Goal: Information Seeking & Learning: Learn about a topic

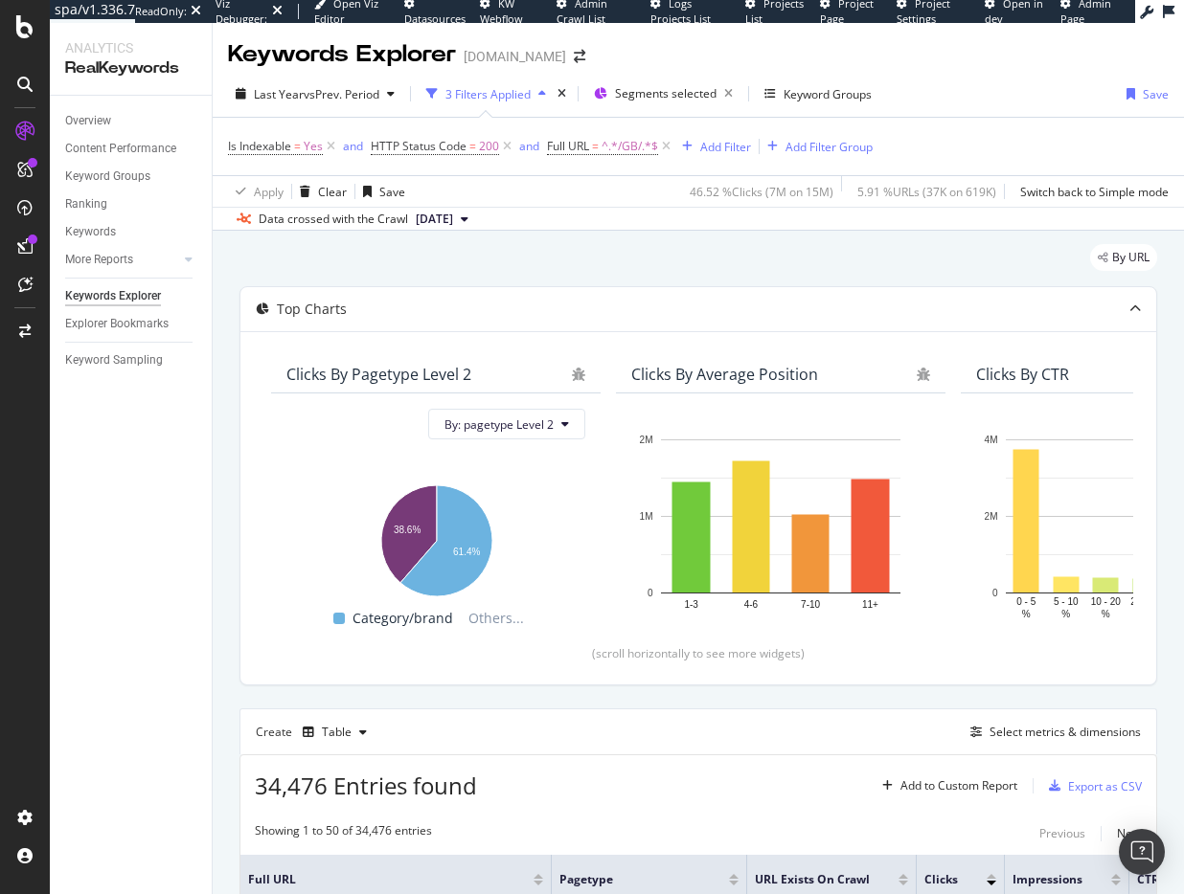
scroll to position [214, 0]
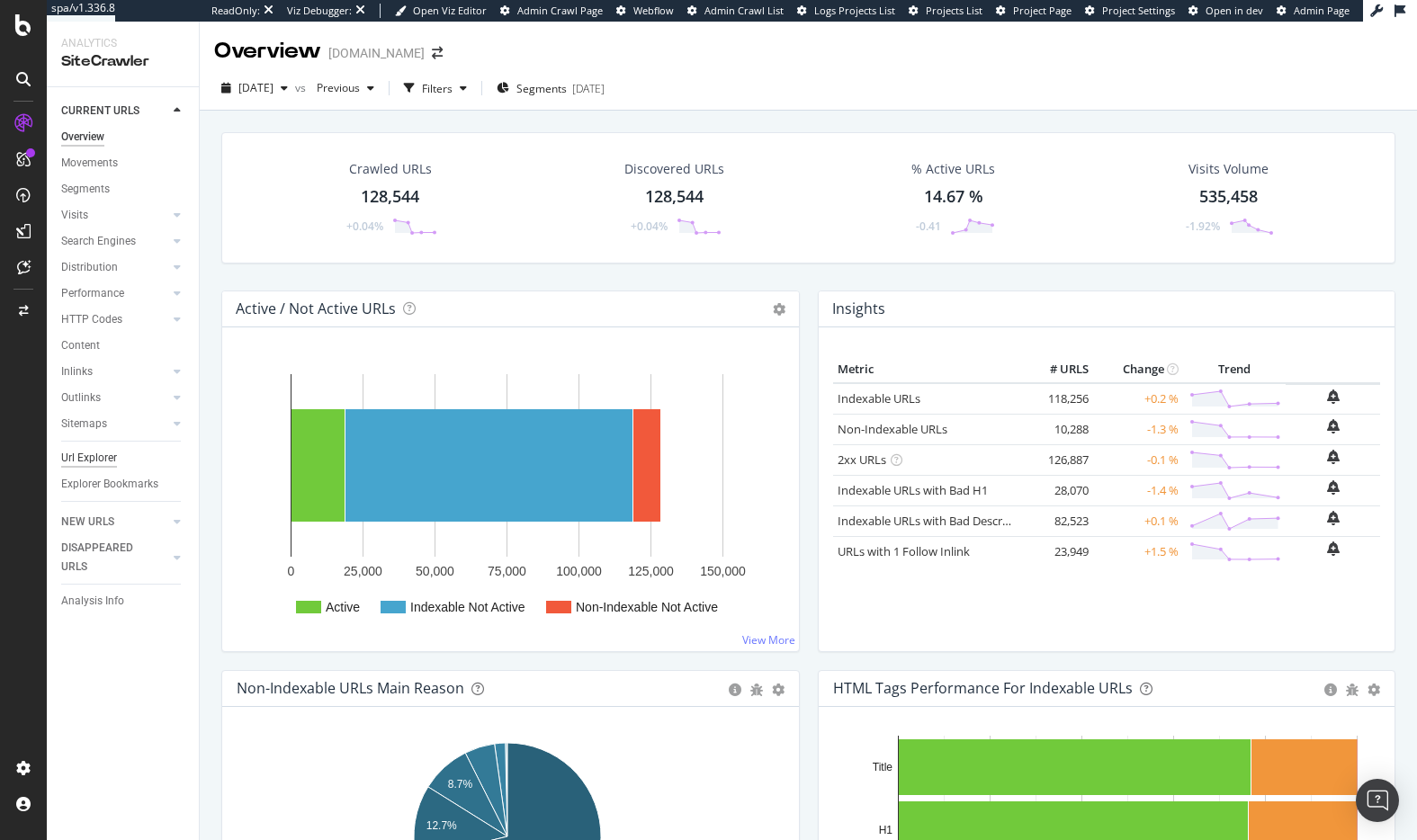
click at [99, 458] on div "Url Explorer" at bounding box center [88, 459] width 55 height 19
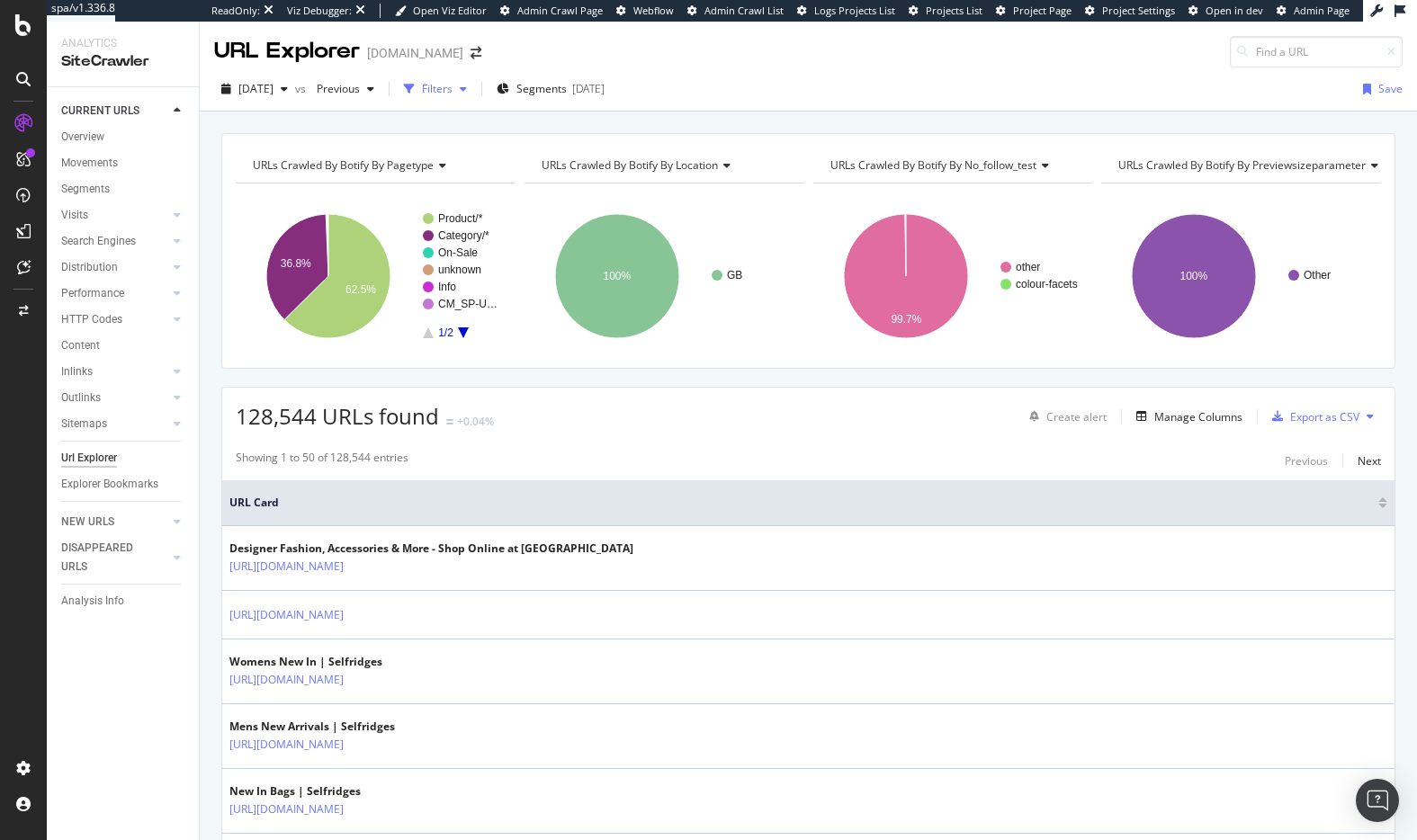
click at [453, 87] on div "Filters" at bounding box center [437, 88] width 31 height 15
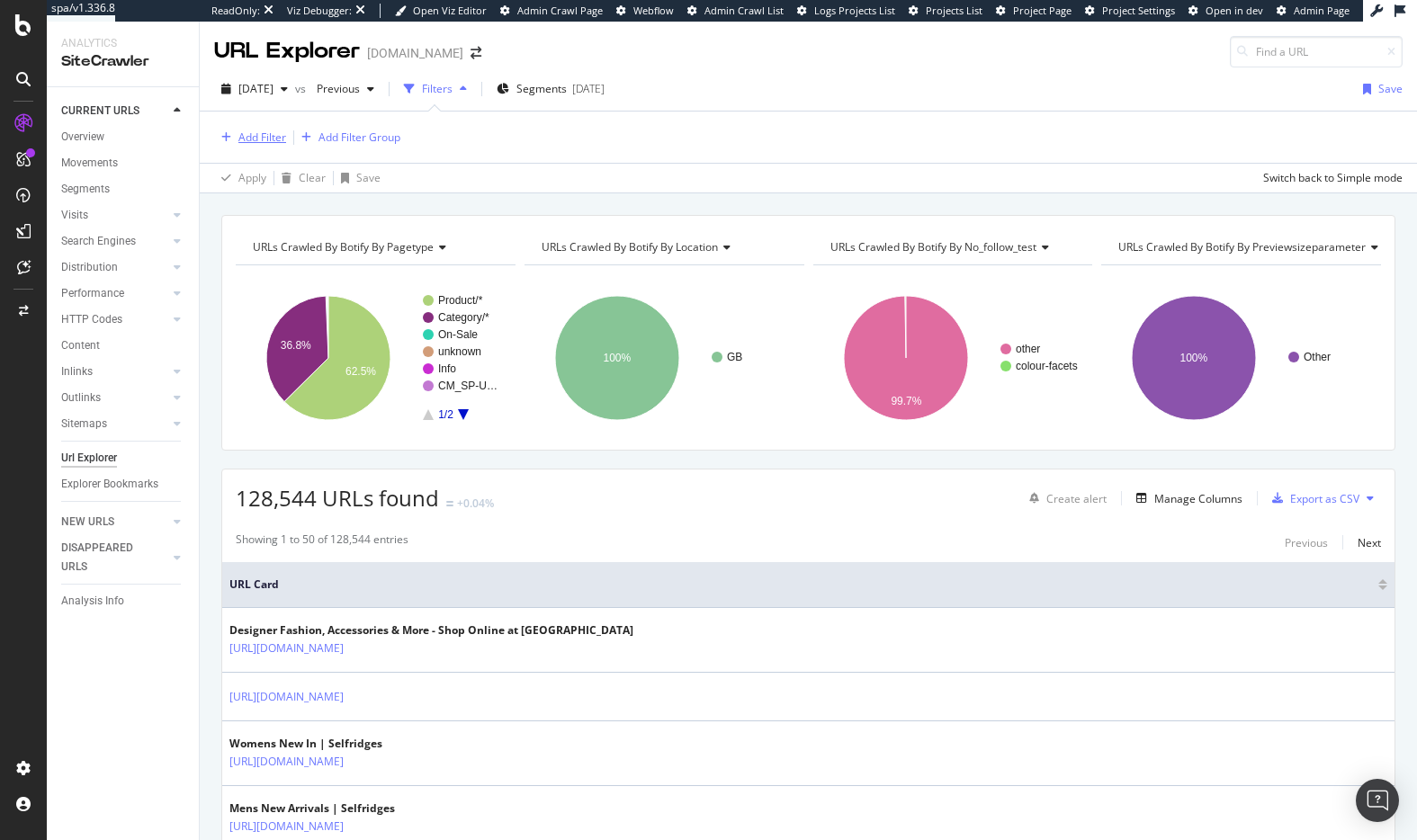
click at [275, 136] on div "Add Filter" at bounding box center [262, 137] width 48 height 15
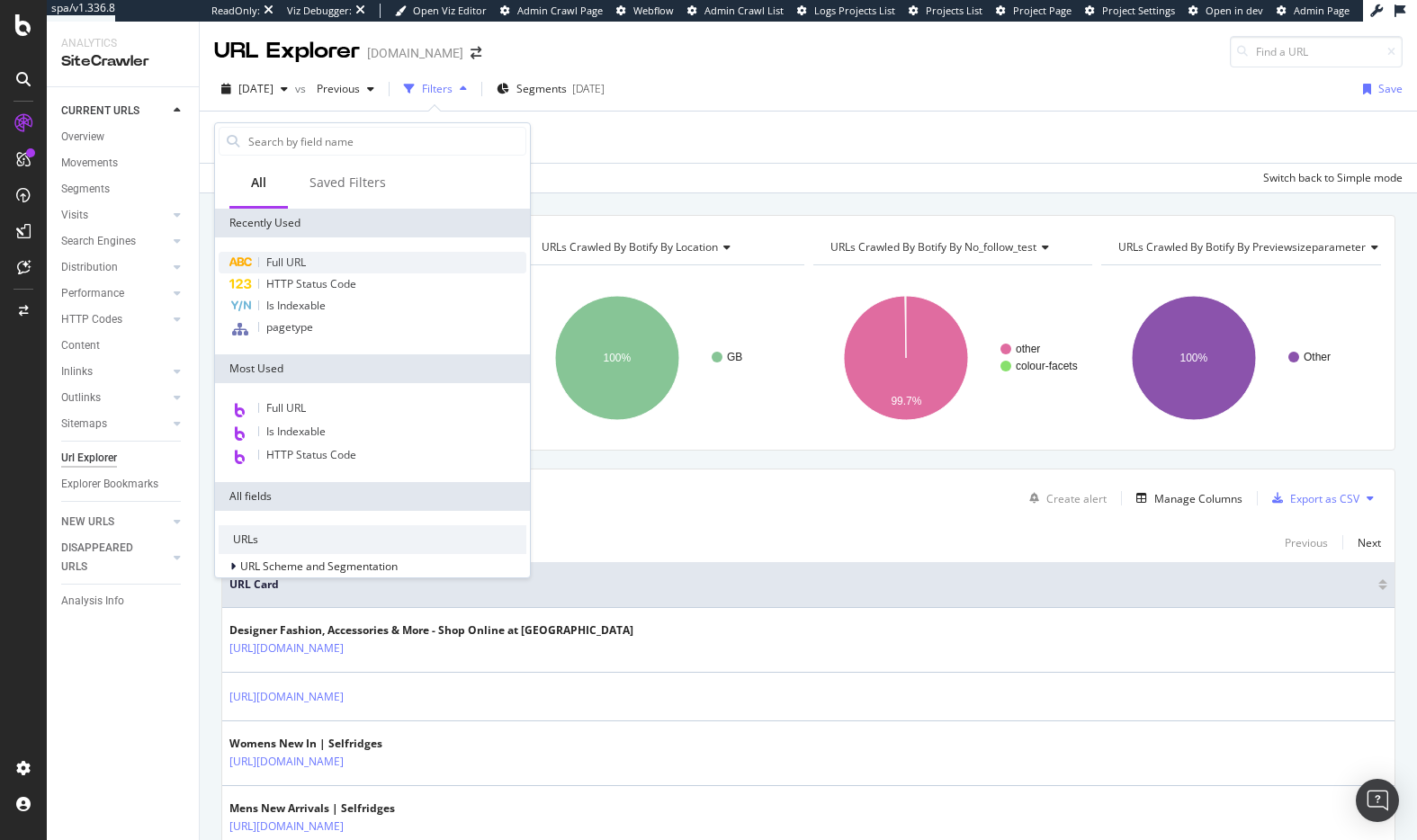
click at [298, 260] on span "Full URL" at bounding box center [286, 262] width 39 height 15
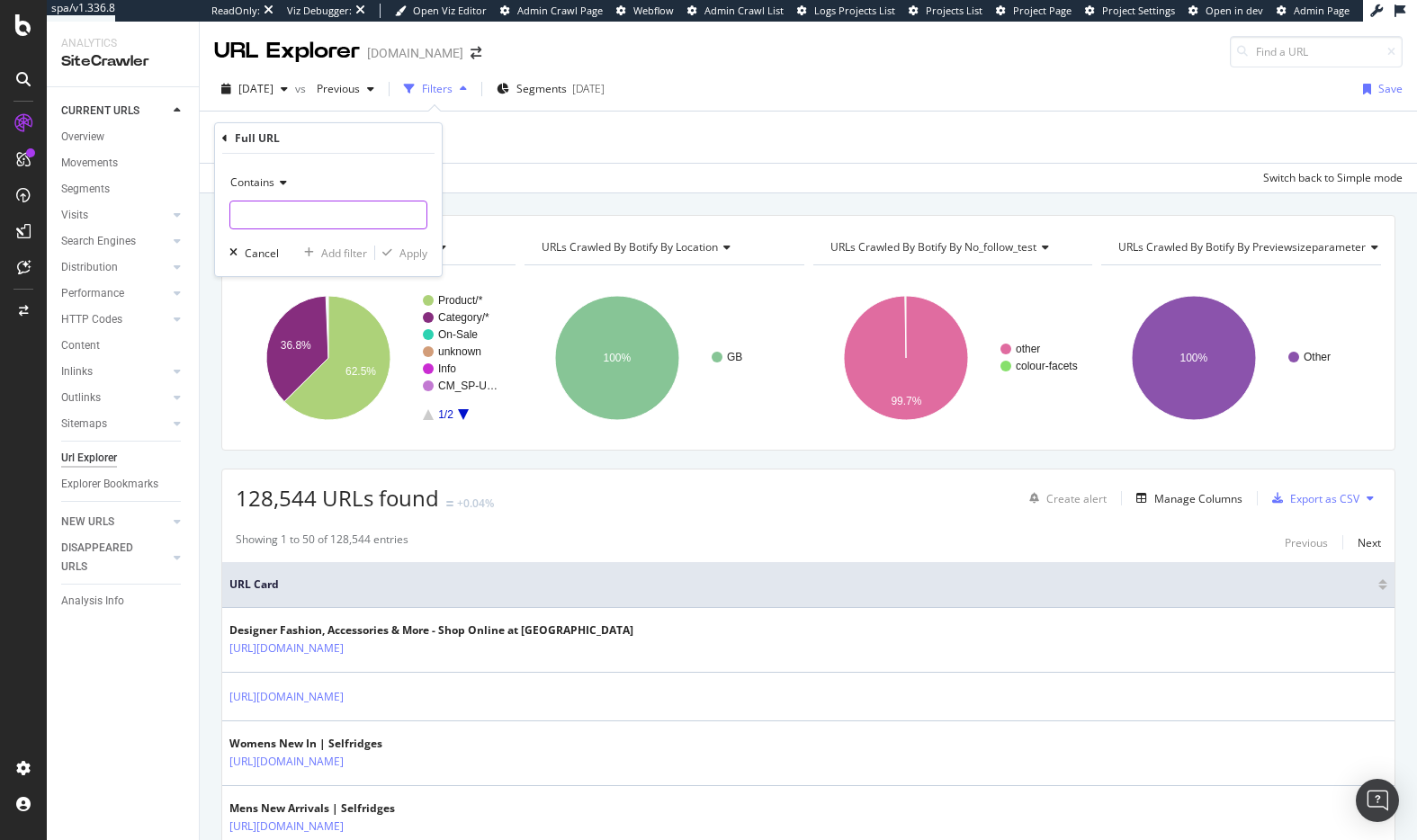
click at [301, 214] on input "text" at bounding box center [328, 215] width 196 height 29
type input "chanel"
click at [415, 251] on div "Apply" at bounding box center [413, 253] width 28 height 15
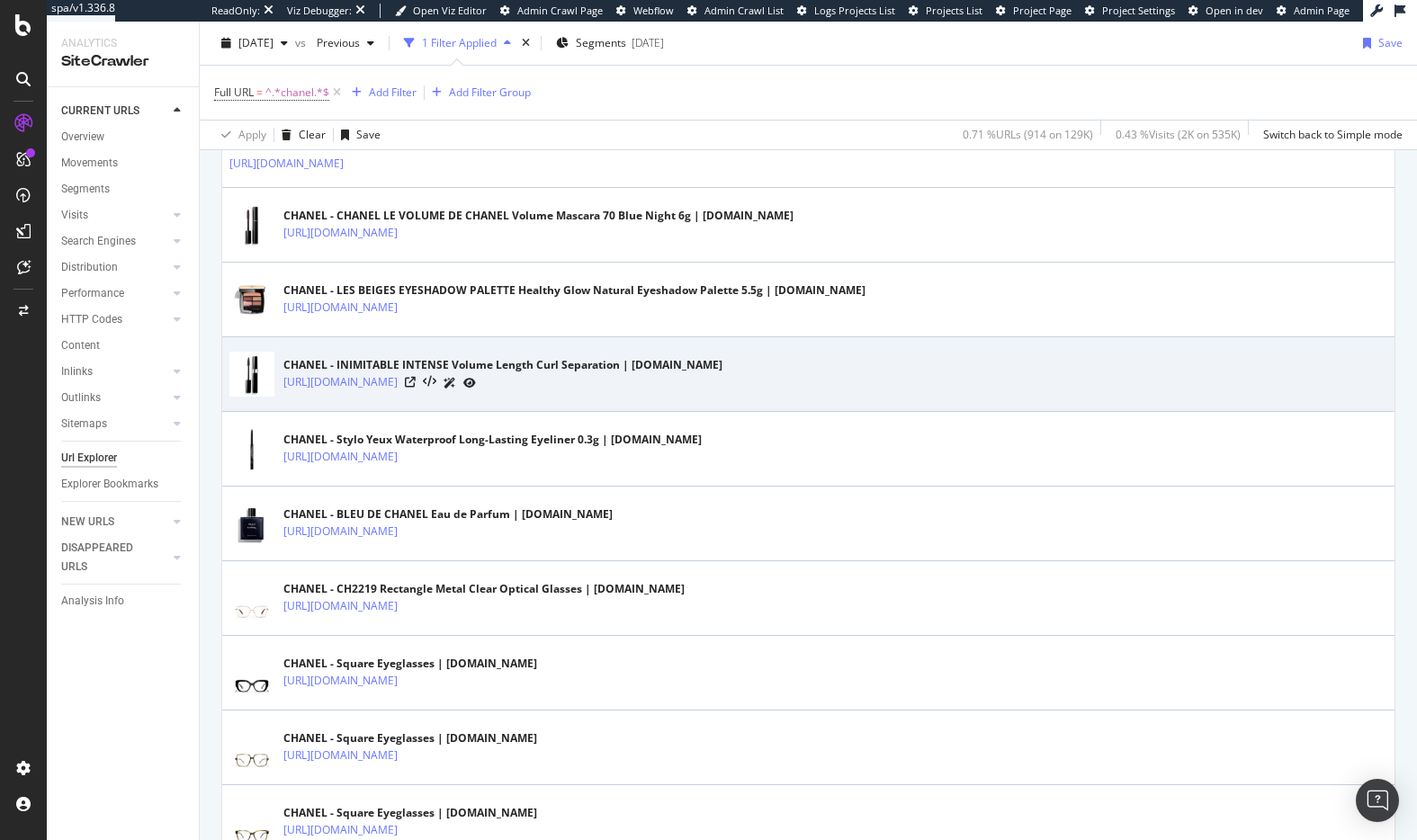
scroll to position [498, 0]
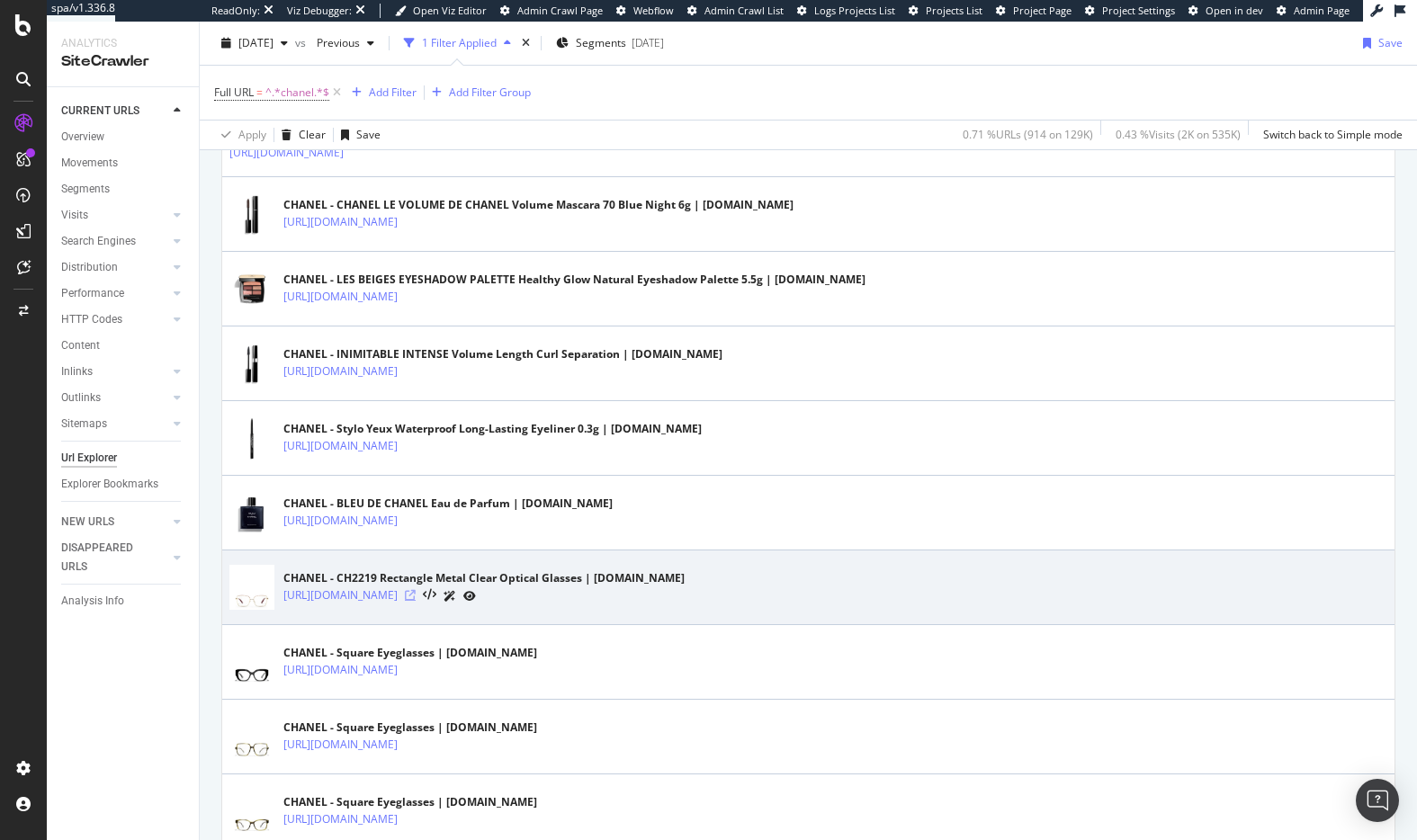
click at [415, 593] on icon at bounding box center [410, 595] width 10 height 10
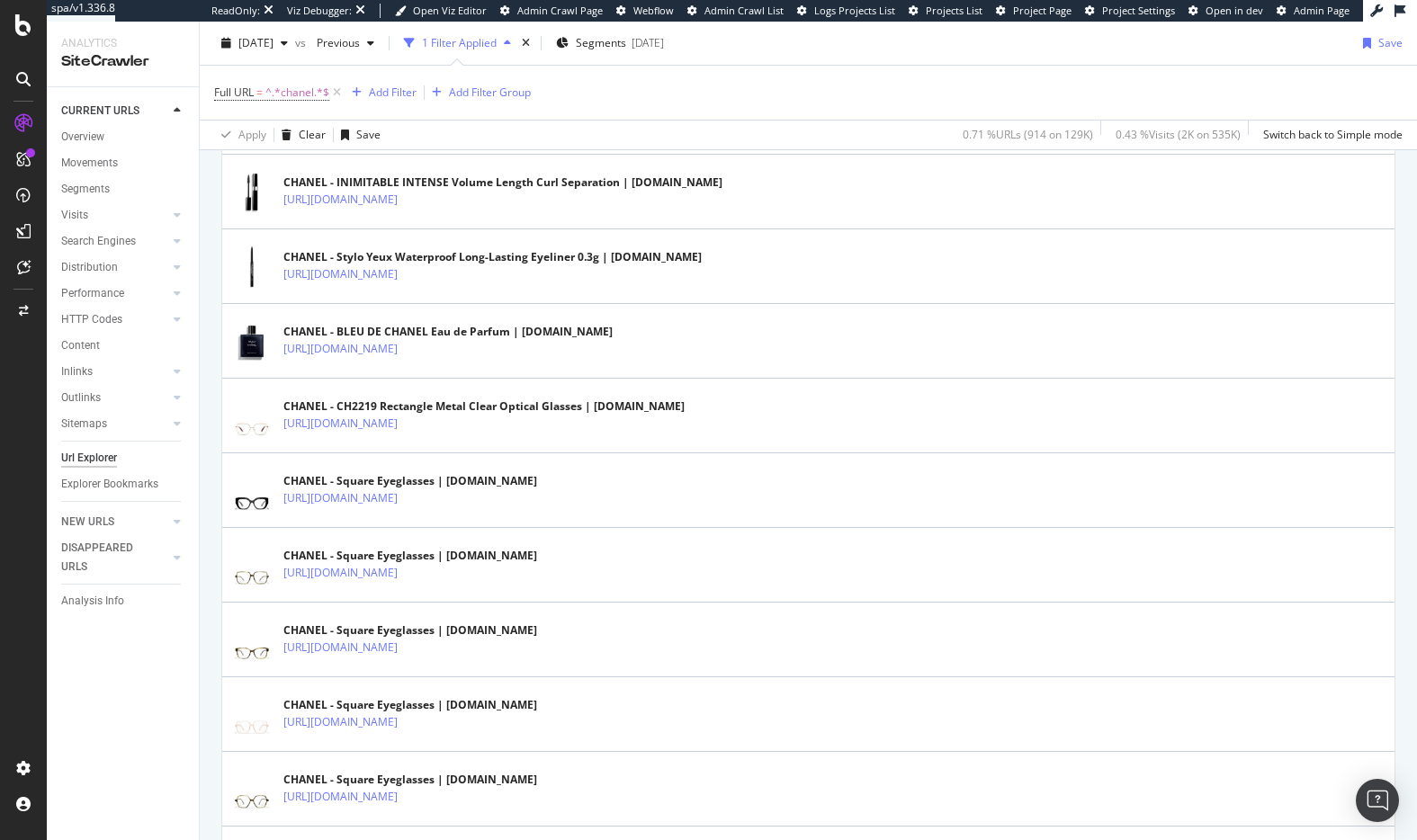
scroll to position [884, 0]
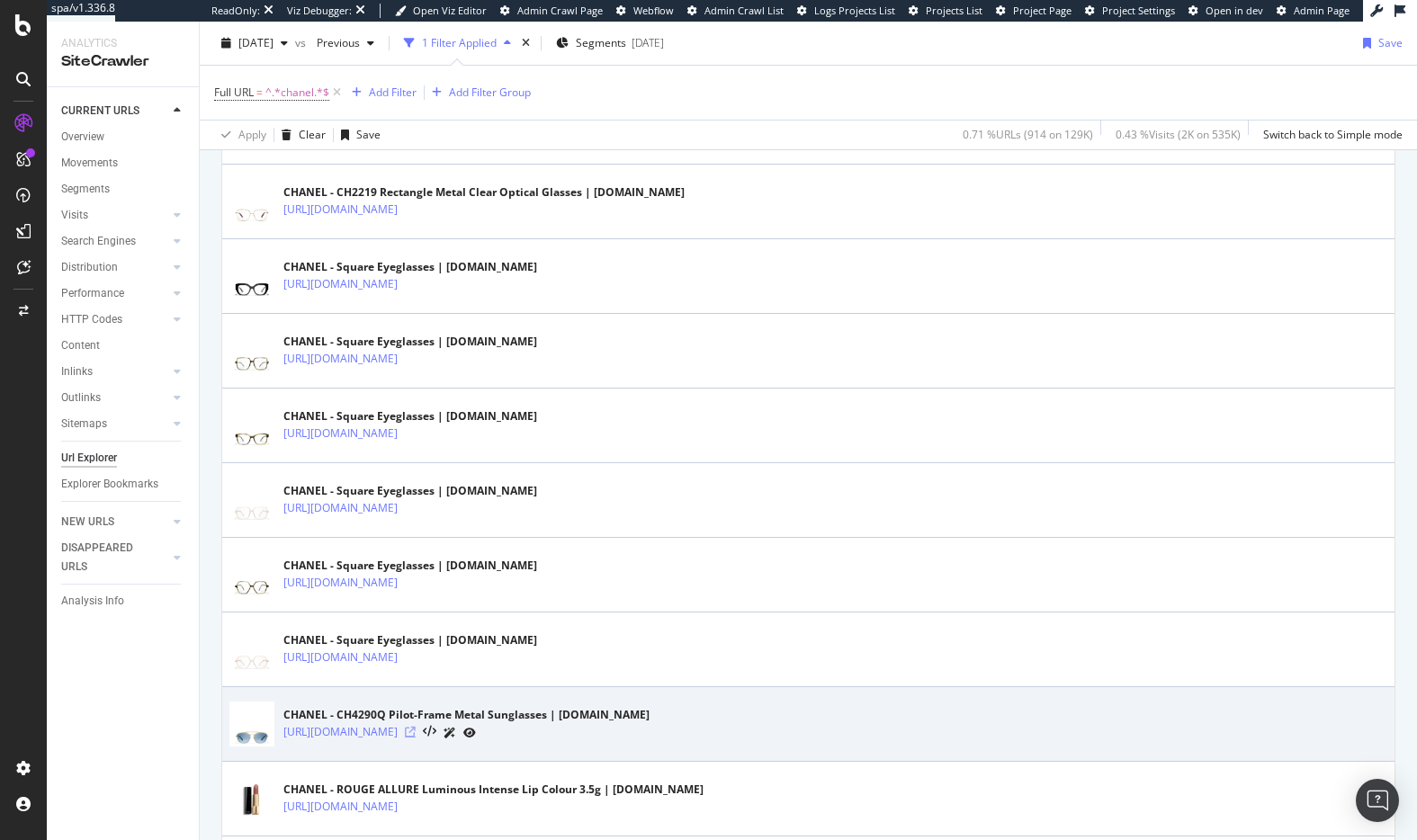
click at [415, 734] on icon at bounding box center [410, 732] width 10 height 10
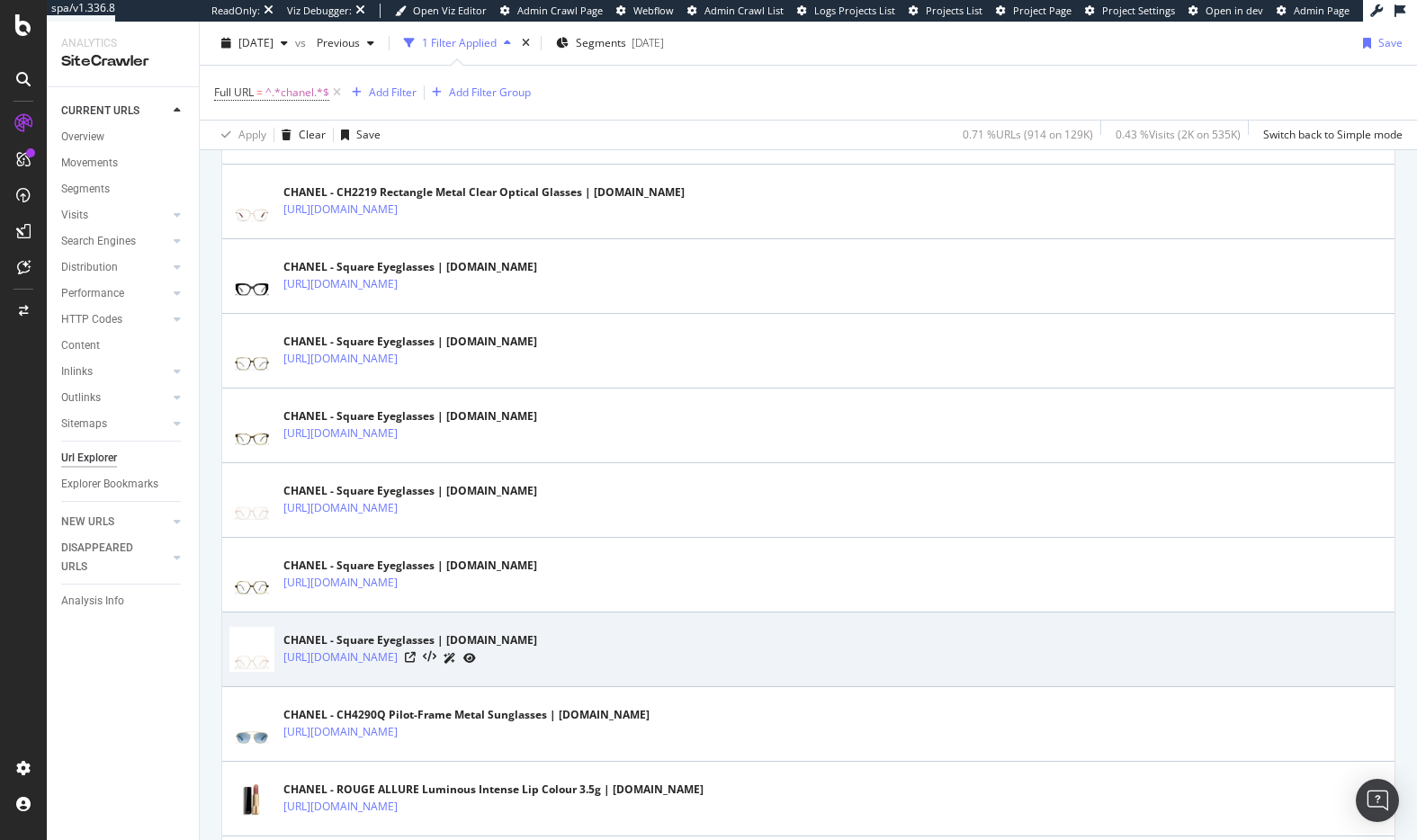
scroll to position [2105, 0]
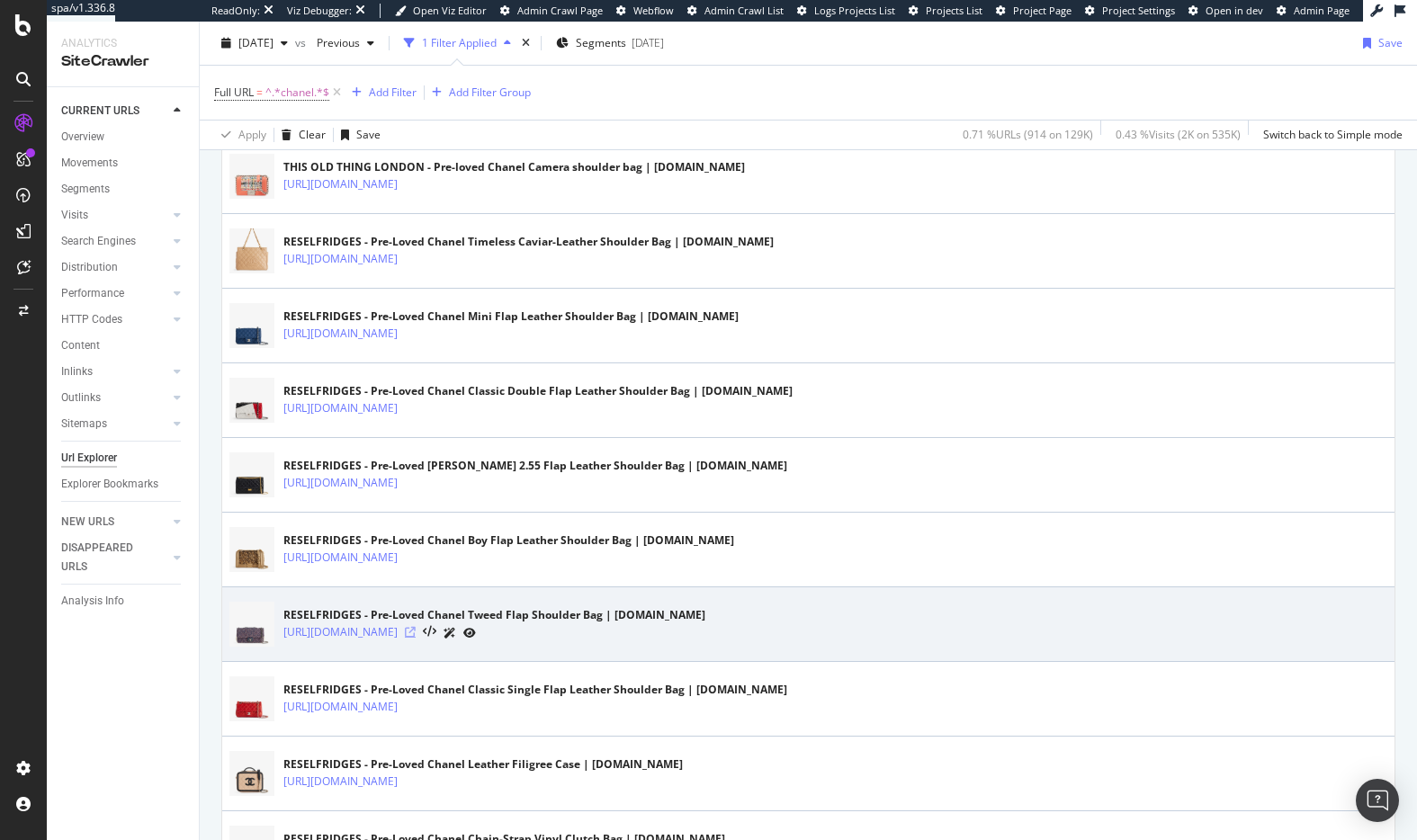
click at [415, 628] on icon at bounding box center [410, 631] width 10 height 10
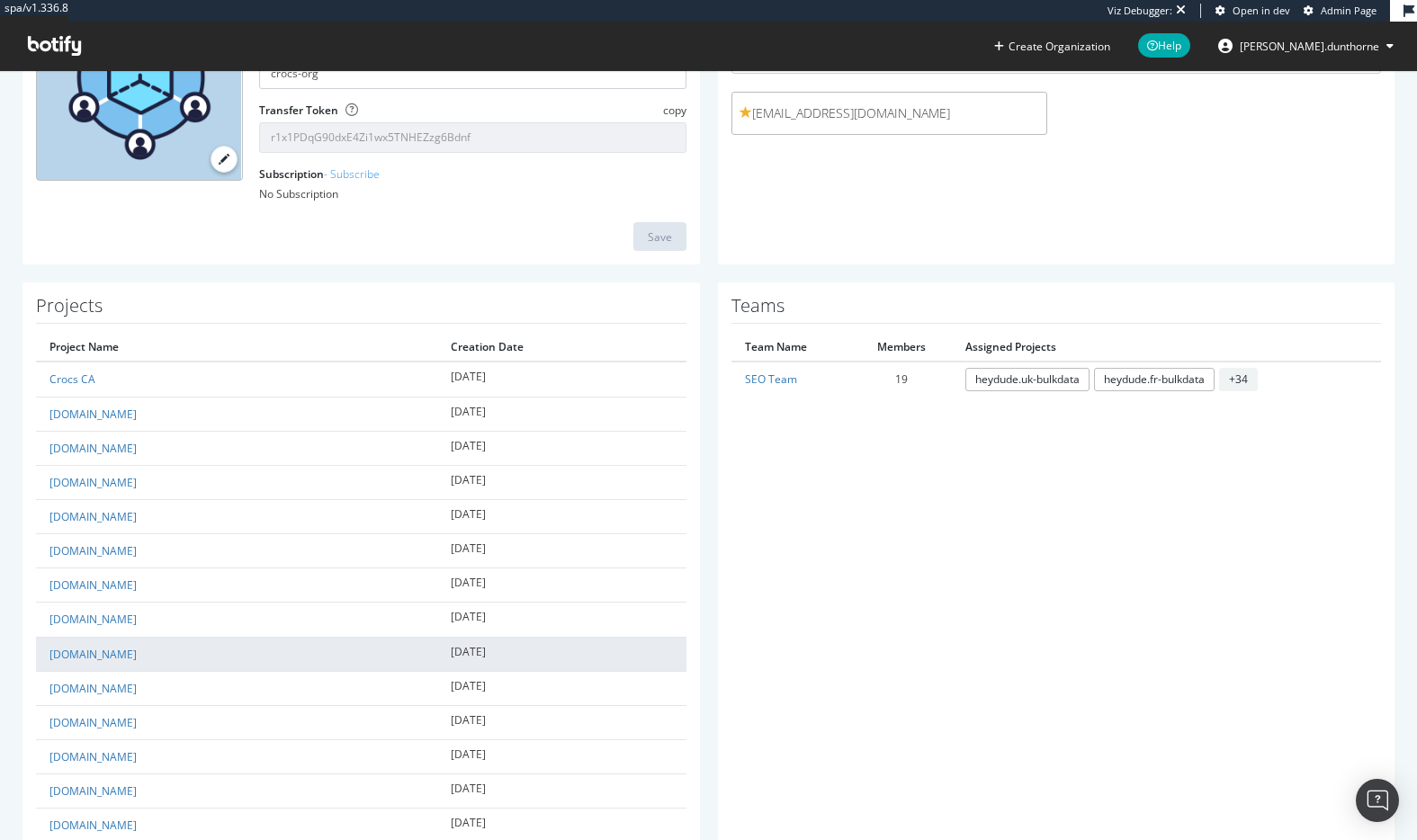
scroll to position [223, 0]
click at [93, 654] on link "crocs.co.uk" at bounding box center [93, 651] width 87 height 15
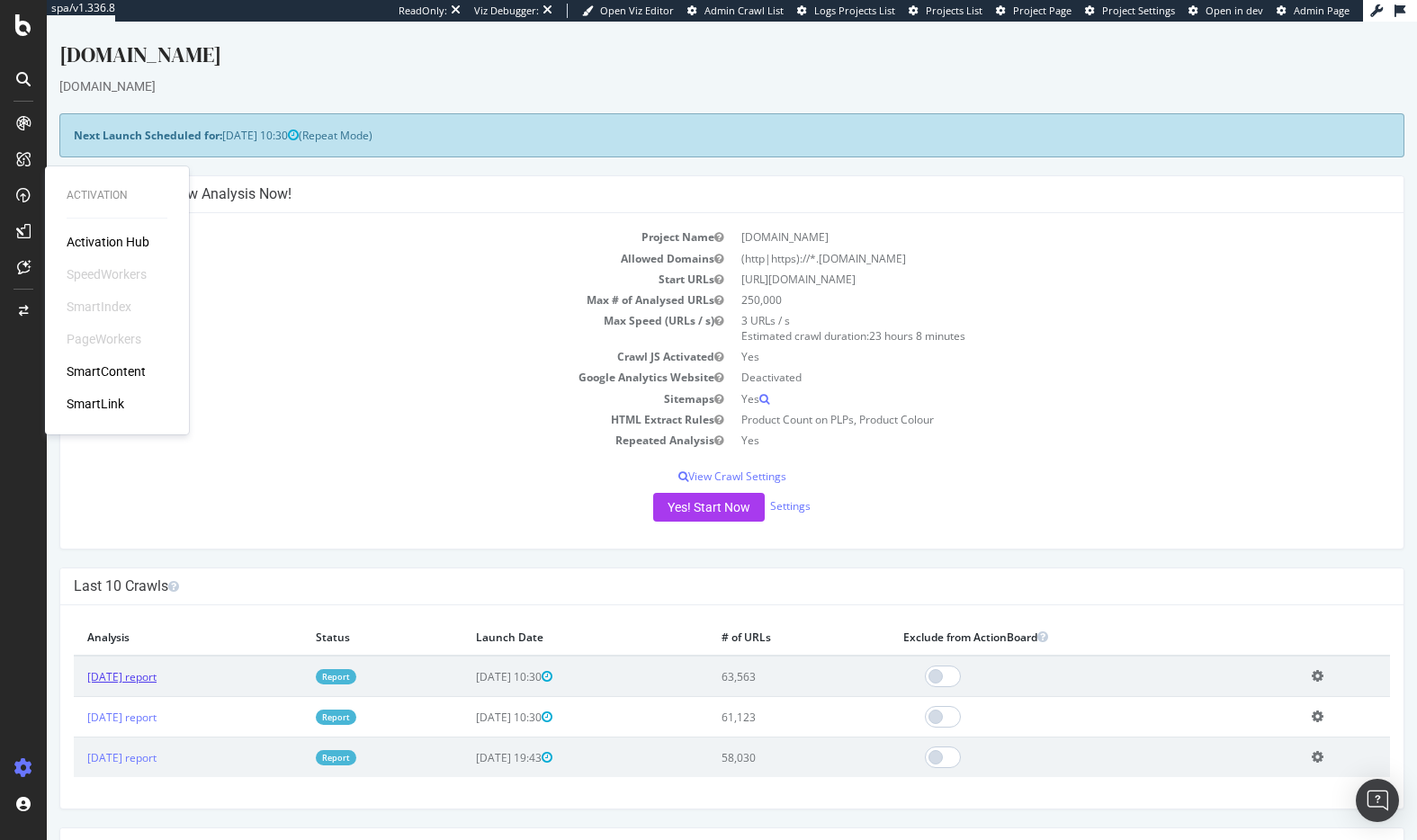
click at [131, 669] on link "2025 Aug. 15th report" at bounding box center [122, 677] width 70 height 15
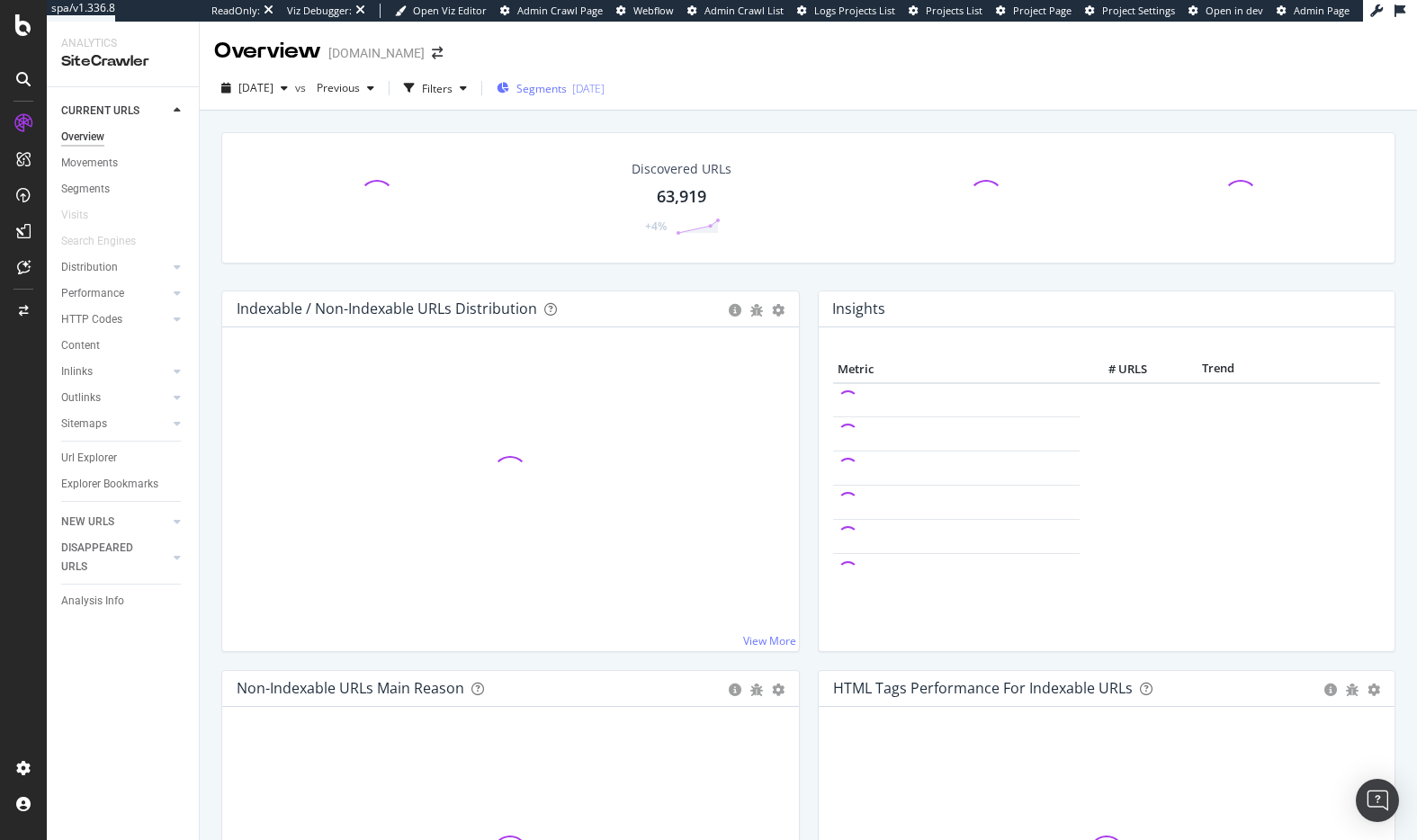
click at [585, 100] on div "Segments 2025-08-20" at bounding box center [551, 87] width 108 height 27
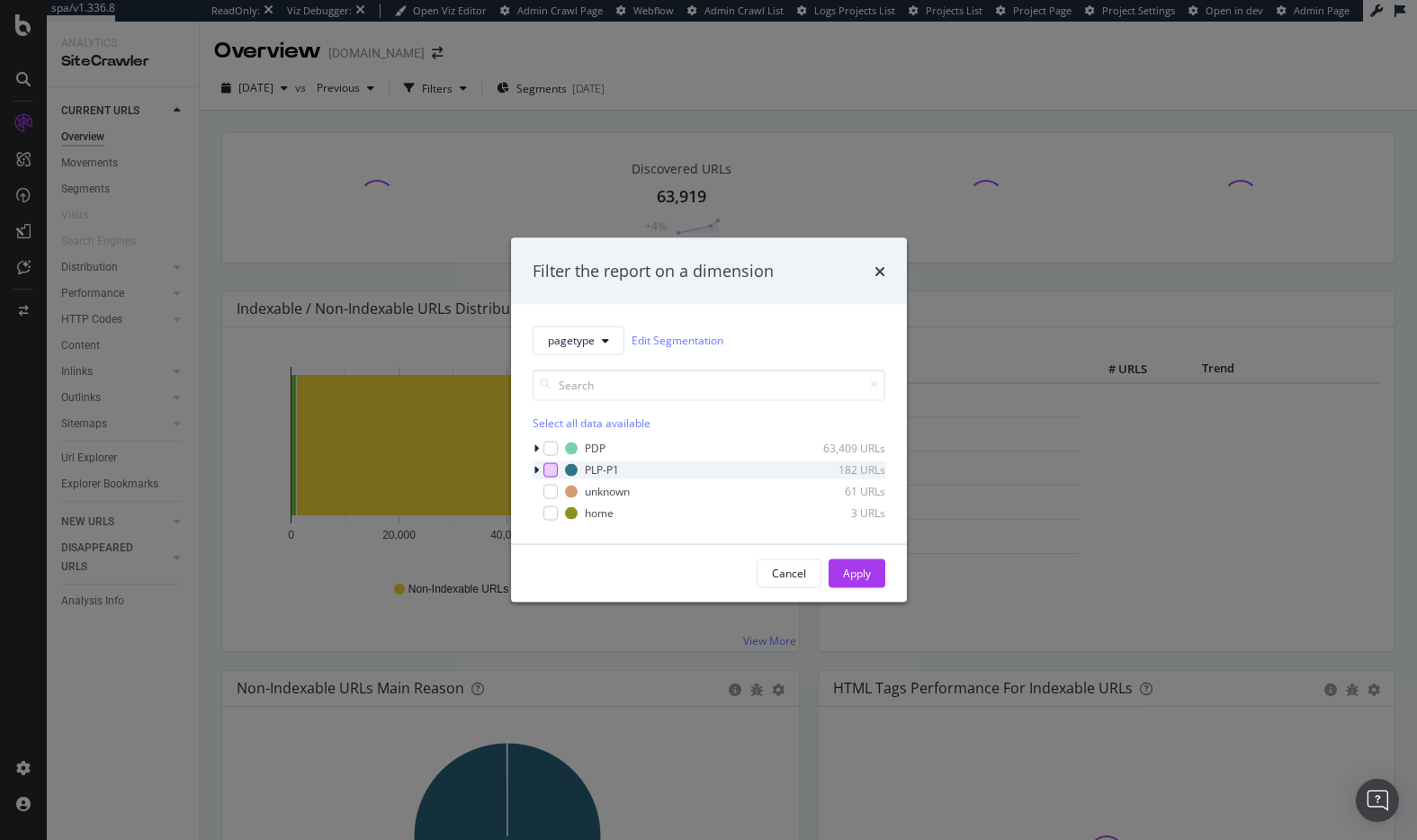
click at [545, 462] on div "modal" at bounding box center [550, 469] width 14 height 14
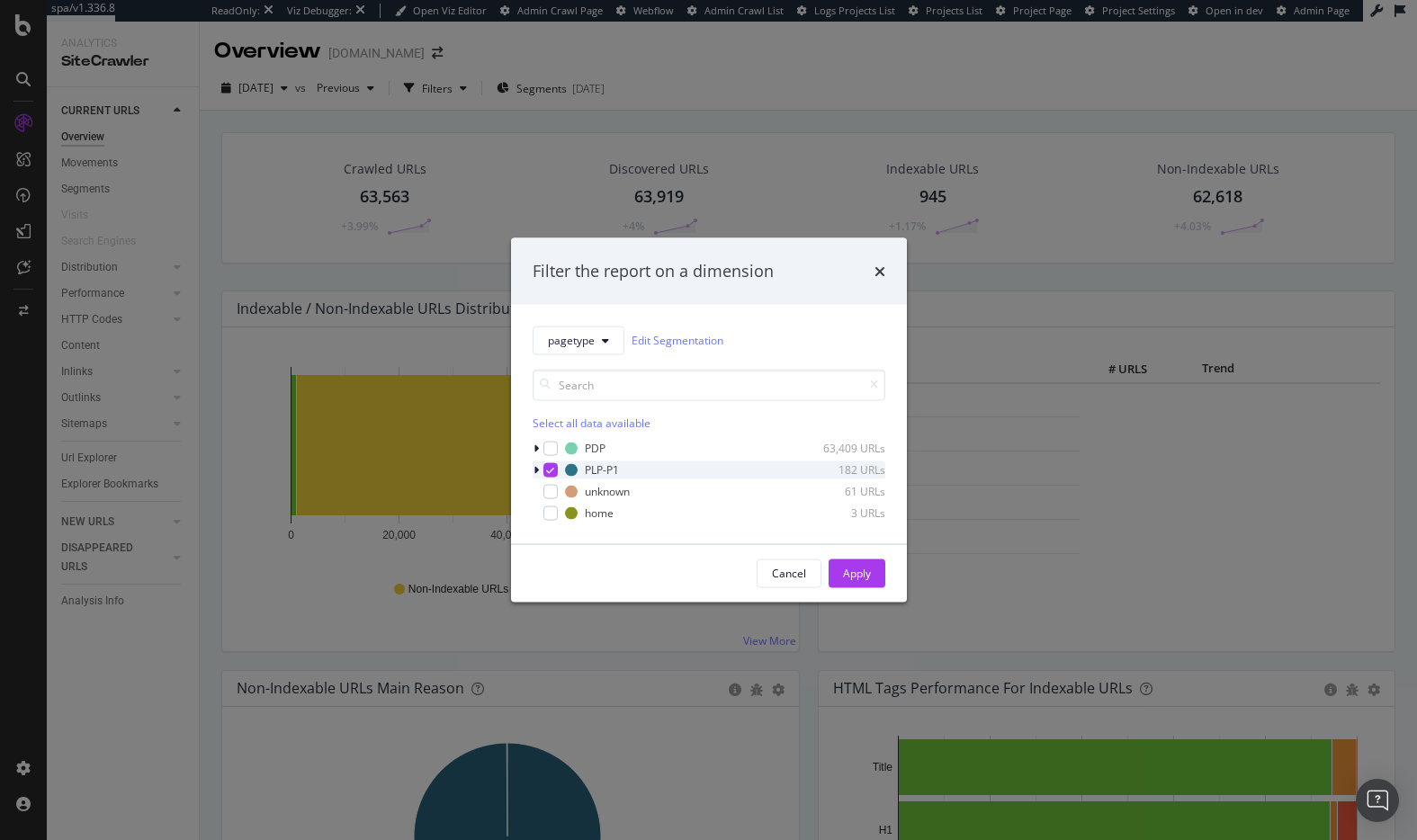
click at [536, 467] on icon "modal" at bounding box center [537, 469] width 6 height 10
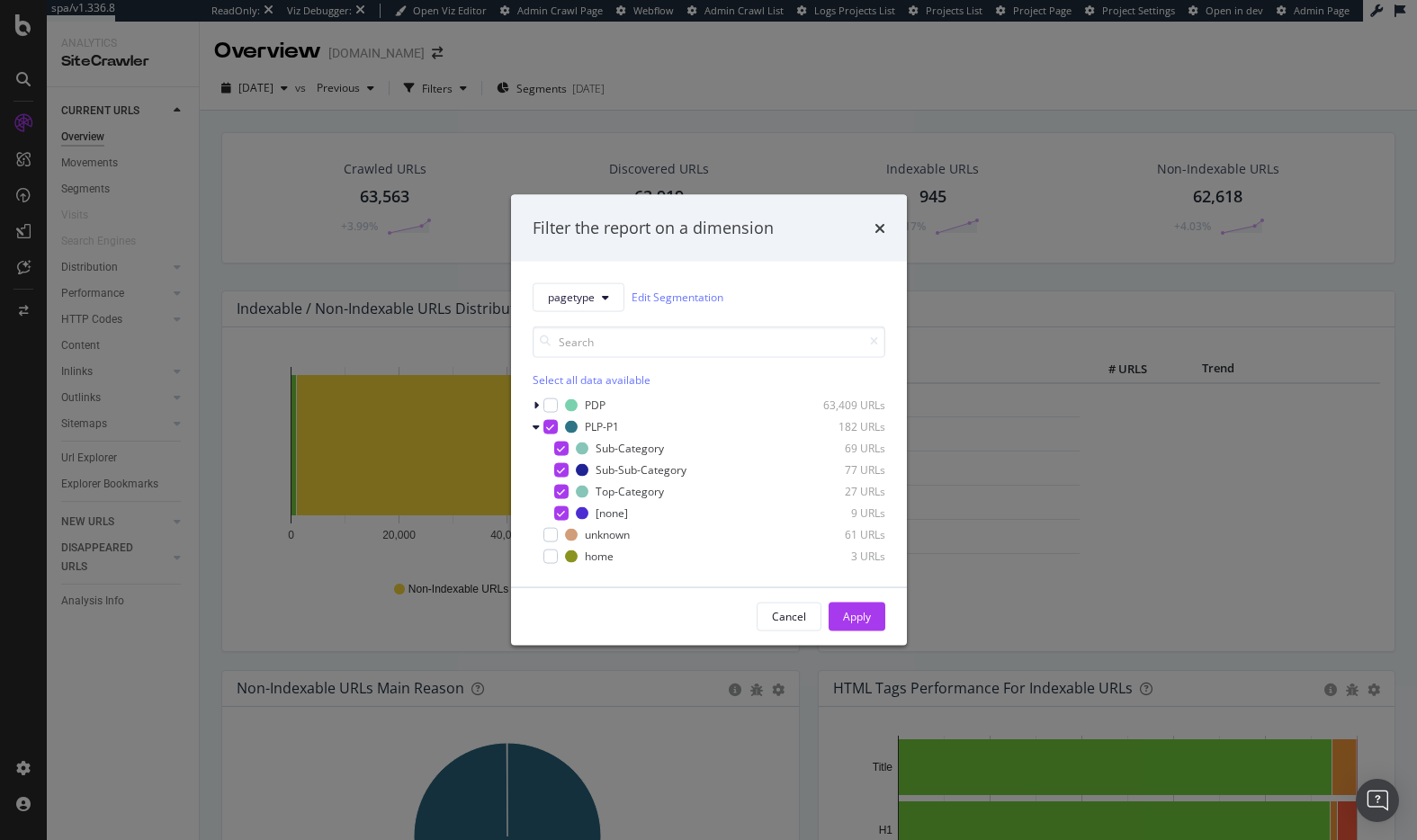
click at [267, 209] on div "Filter the report on a dimension pagetype Edit Segmentation Select all data ava…" at bounding box center [708, 420] width 1417 height 840
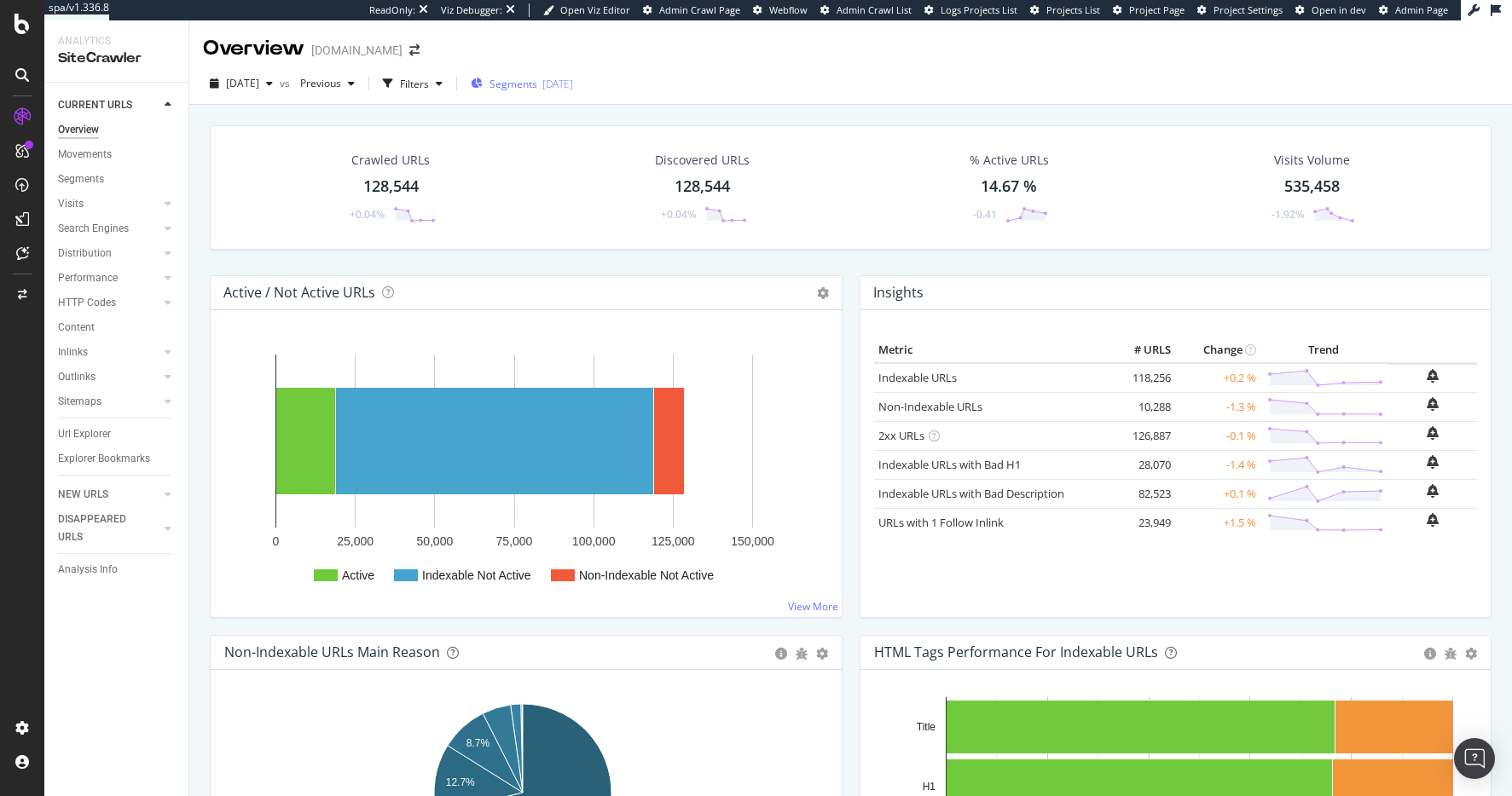
click at [573, 85] on div "2025-08-12" at bounding box center [557, 84] width 30 height 14
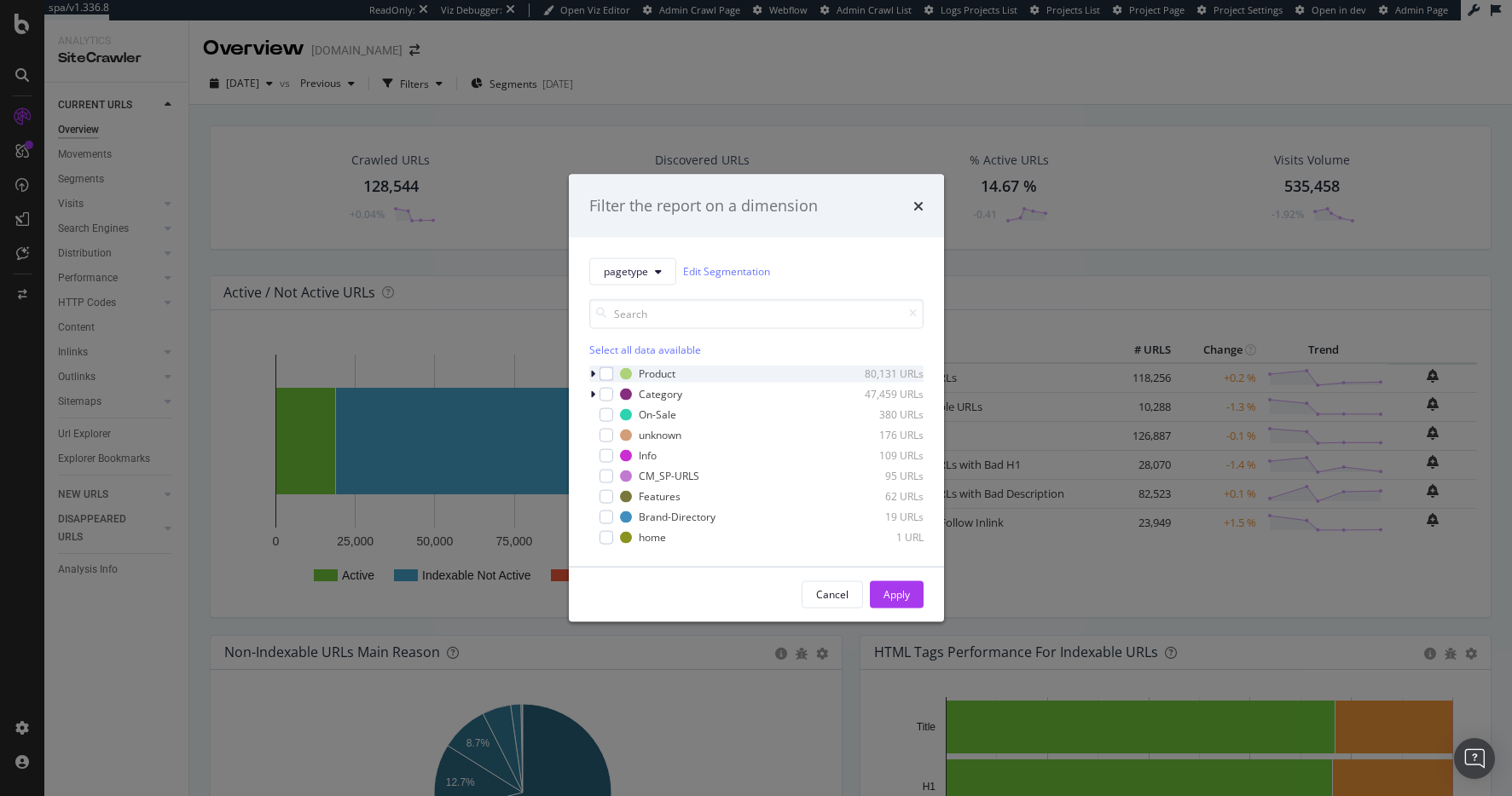
click at [592, 370] on icon "modal" at bounding box center [593, 373] width 5 height 10
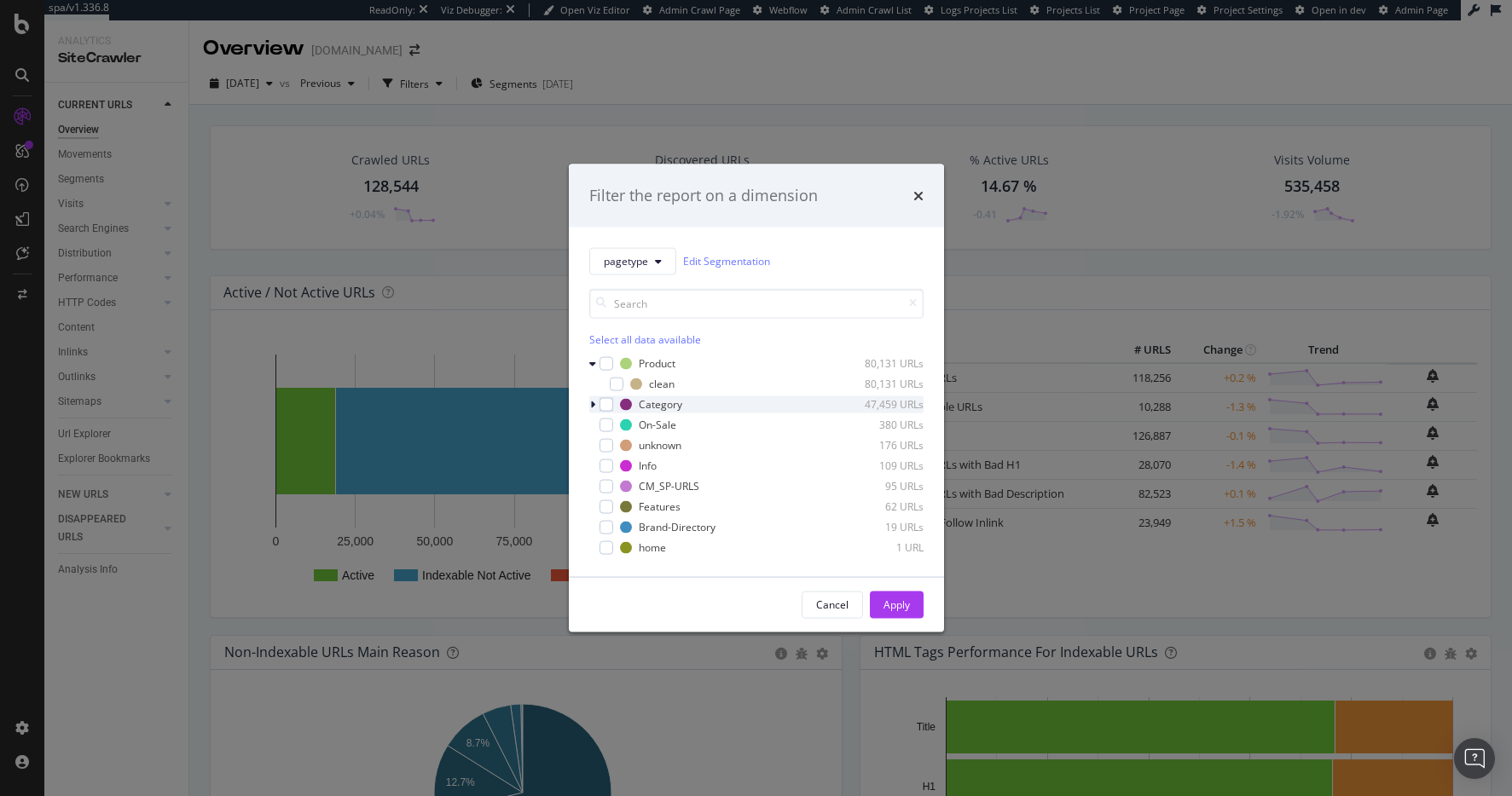
click at [597, 403] on div "modal" at bounding box center [594, 403] width 10 height 17
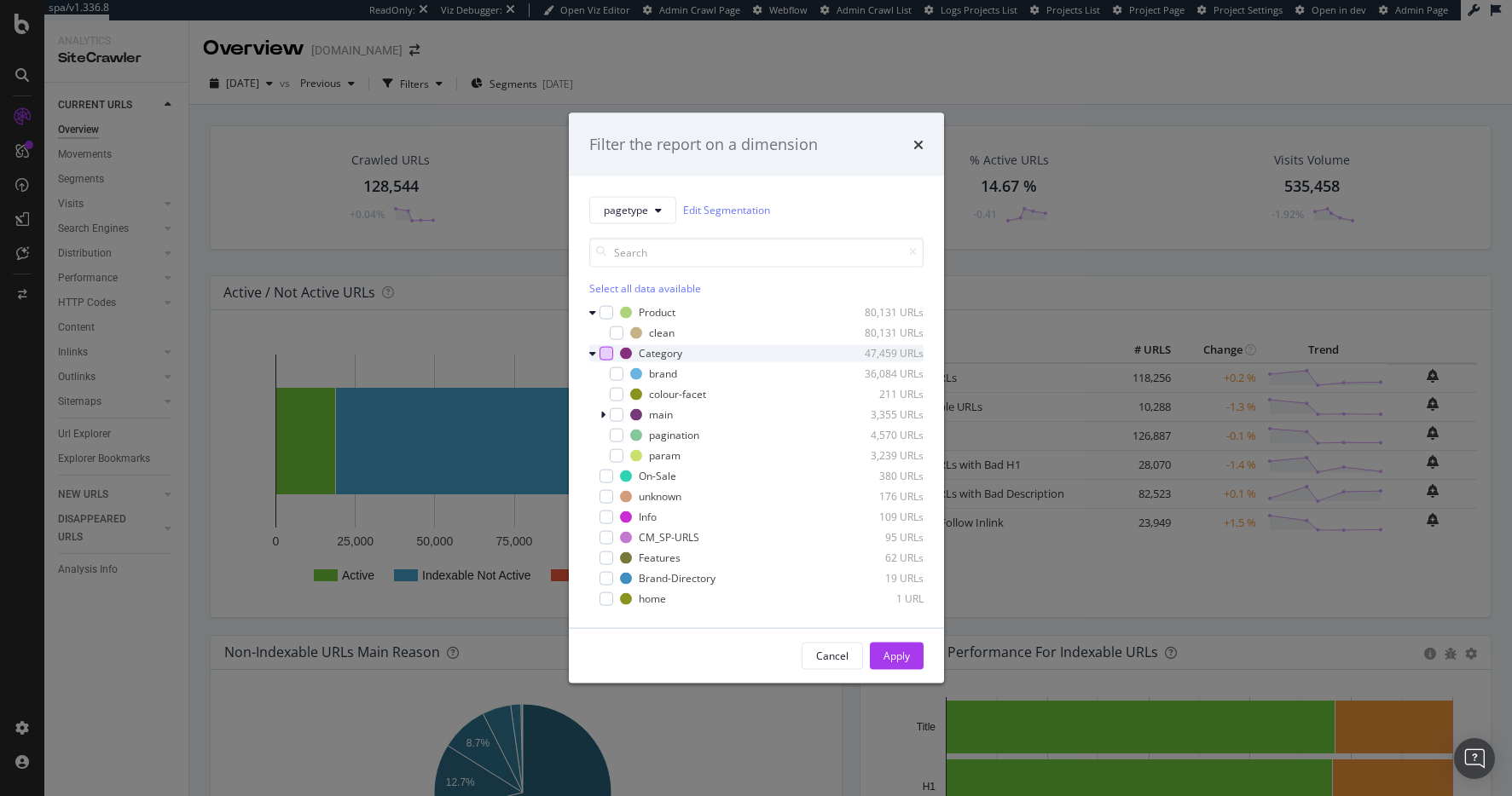
click at [608, 353] on div "modal" at bounding box center [606, 353] width 13 height 13
click at [616, 455] on icon "modal" at bounding box center [616, 456] width 8 height 9
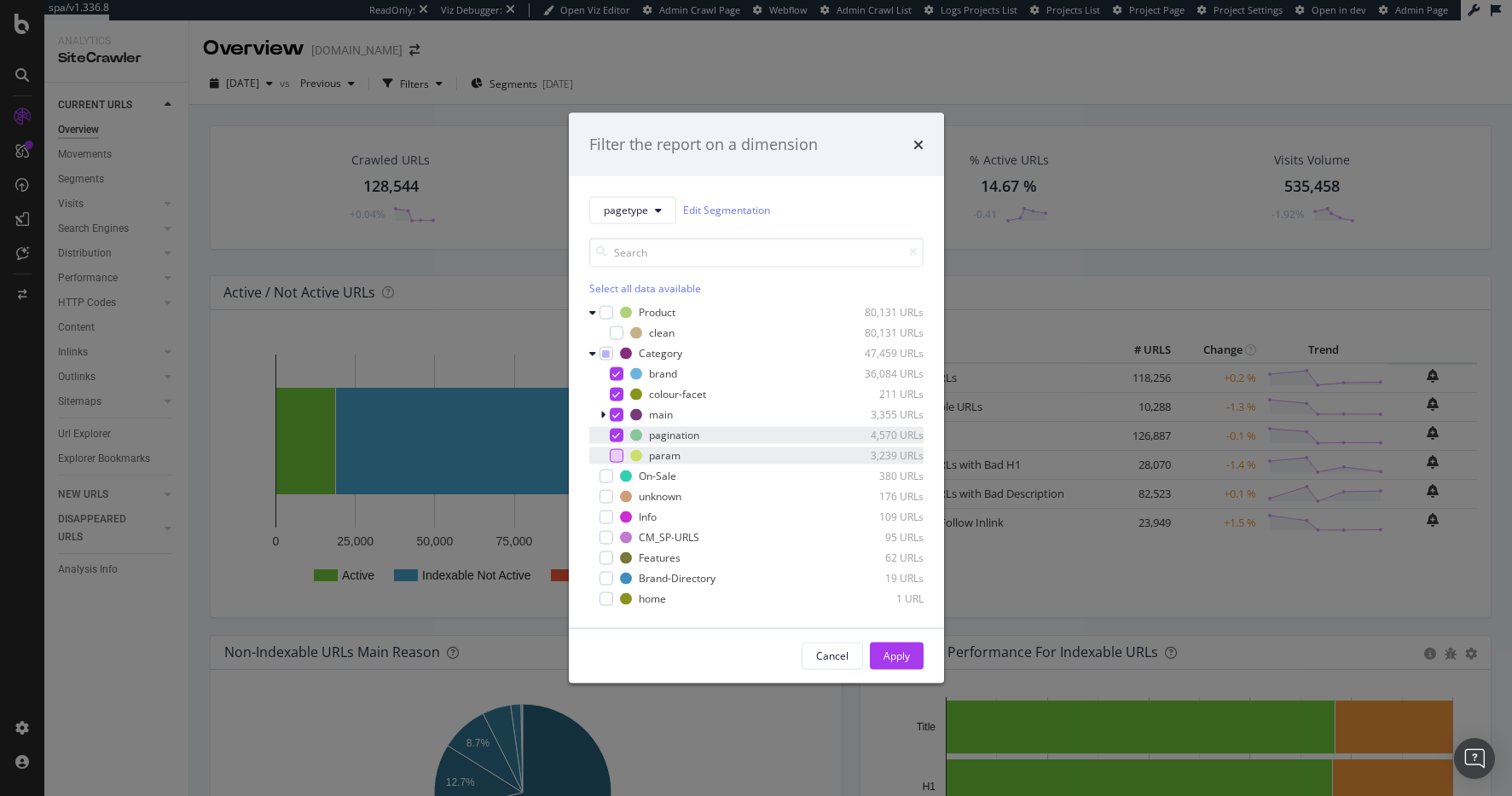
click at [616, 432] on icon "modal" at bounding box center [616, 435] width 8 height 9
click at [614, 393] on icon "modal" at bounding box center [616, 394] width 8 height 9
click at [902, 653] on div "Apply" at bounding box center [897, 656] width 27 height 14
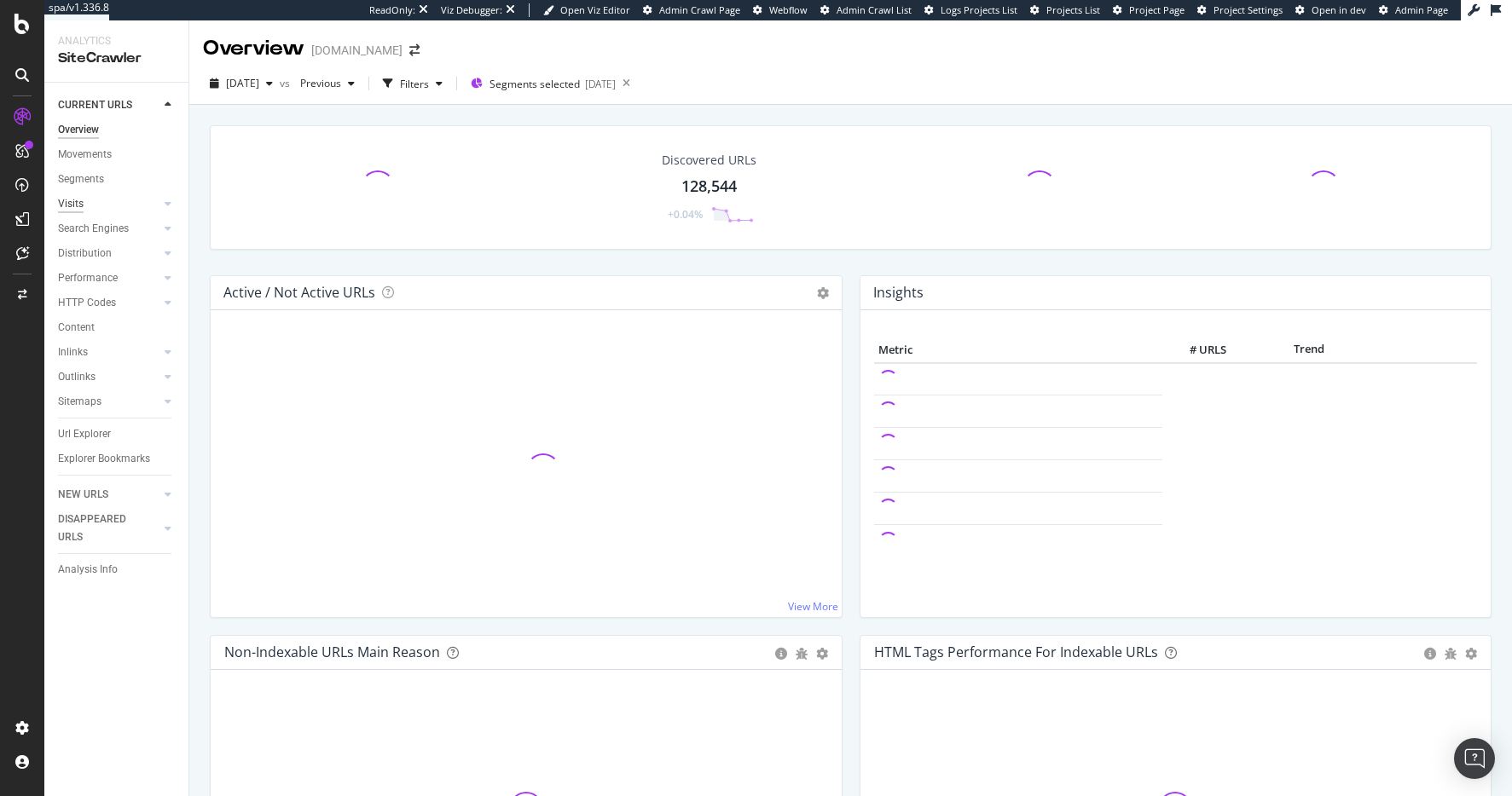
click at [74, 199] on div "Visits" at bounding box center [70, 204] width 26 height 18
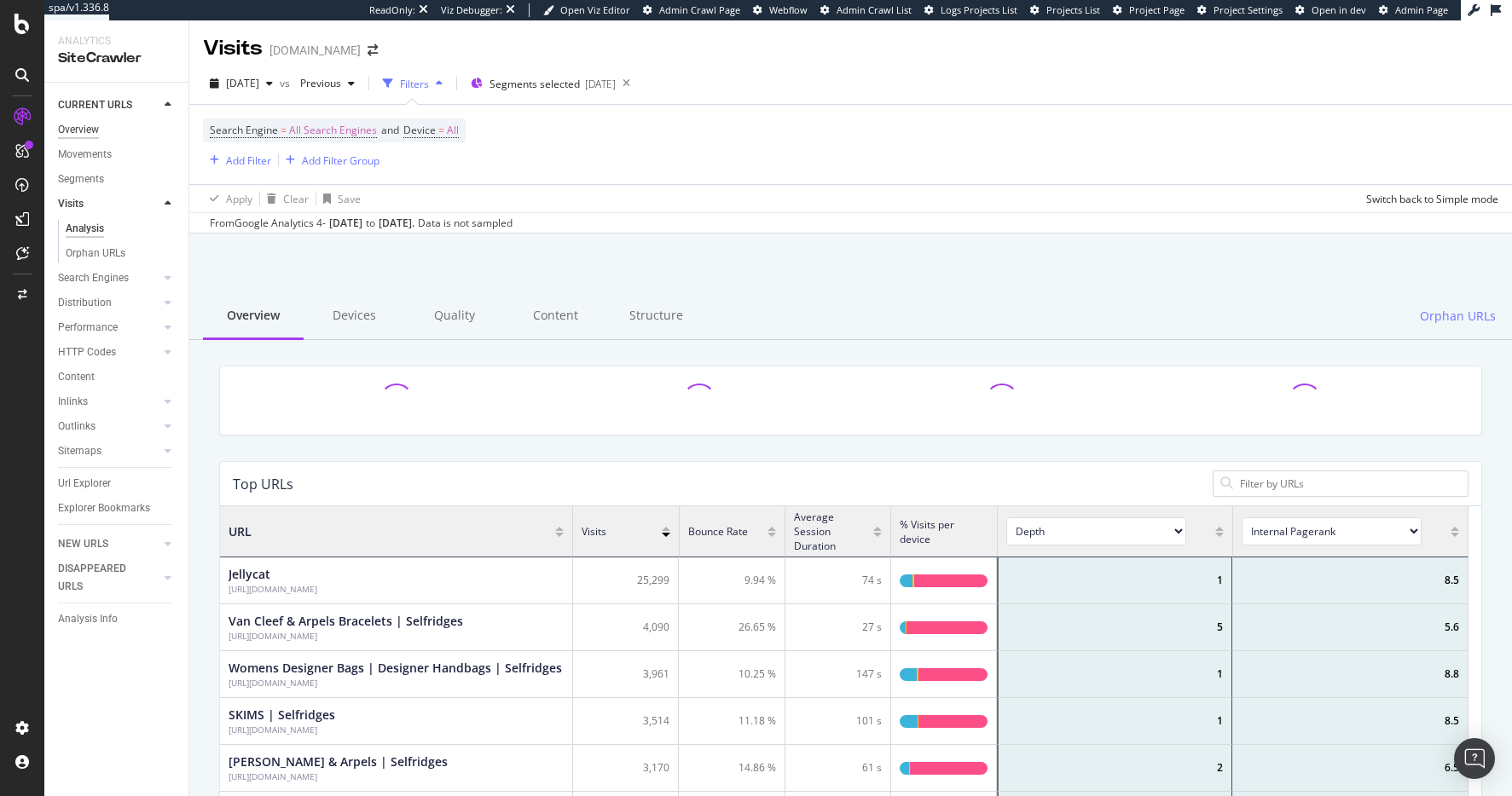
click at [85, 128] on div "Overview" at bounding box center [78, 130] width 41 height 18
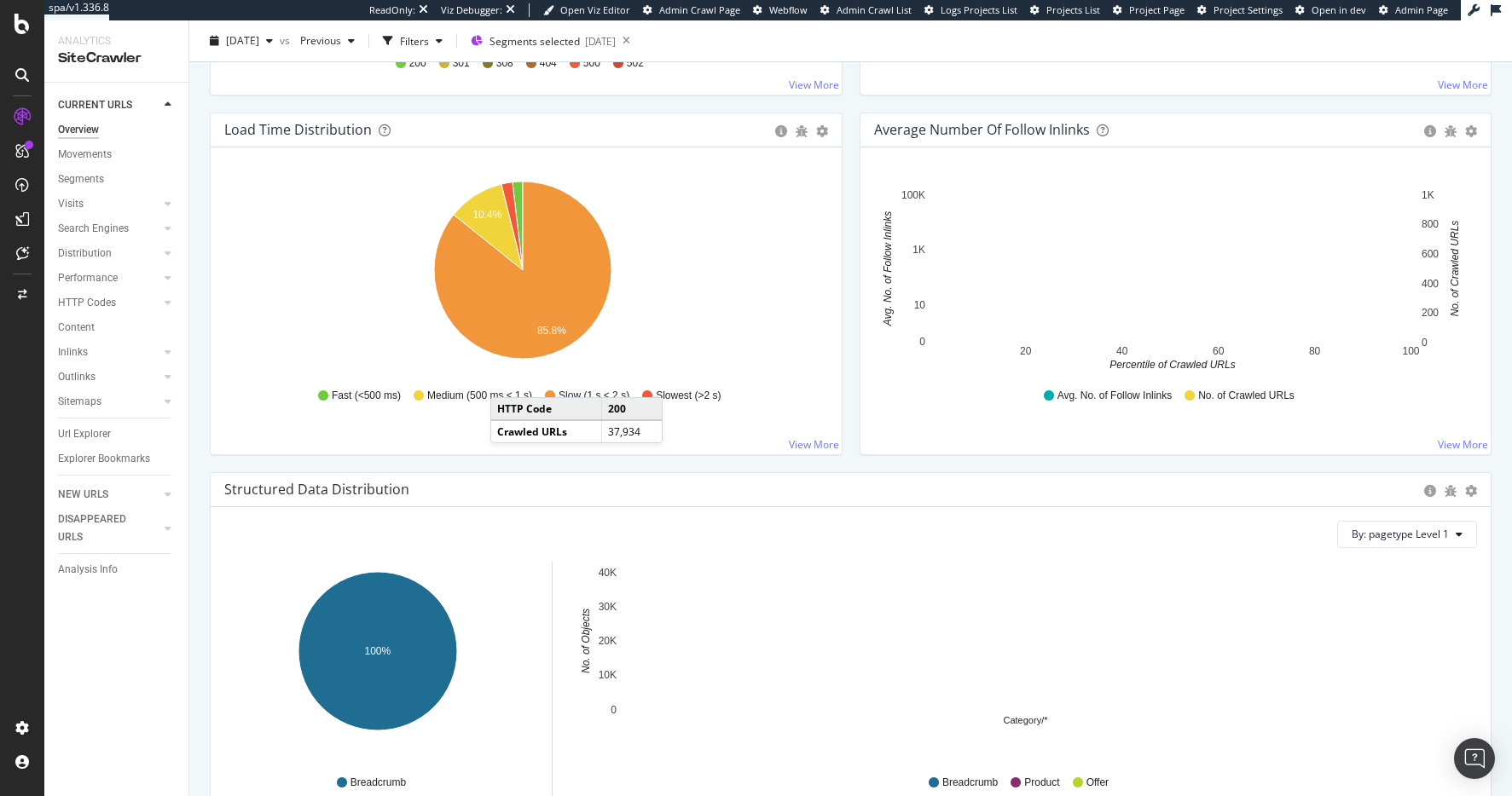
scroll to position [1662, 0]
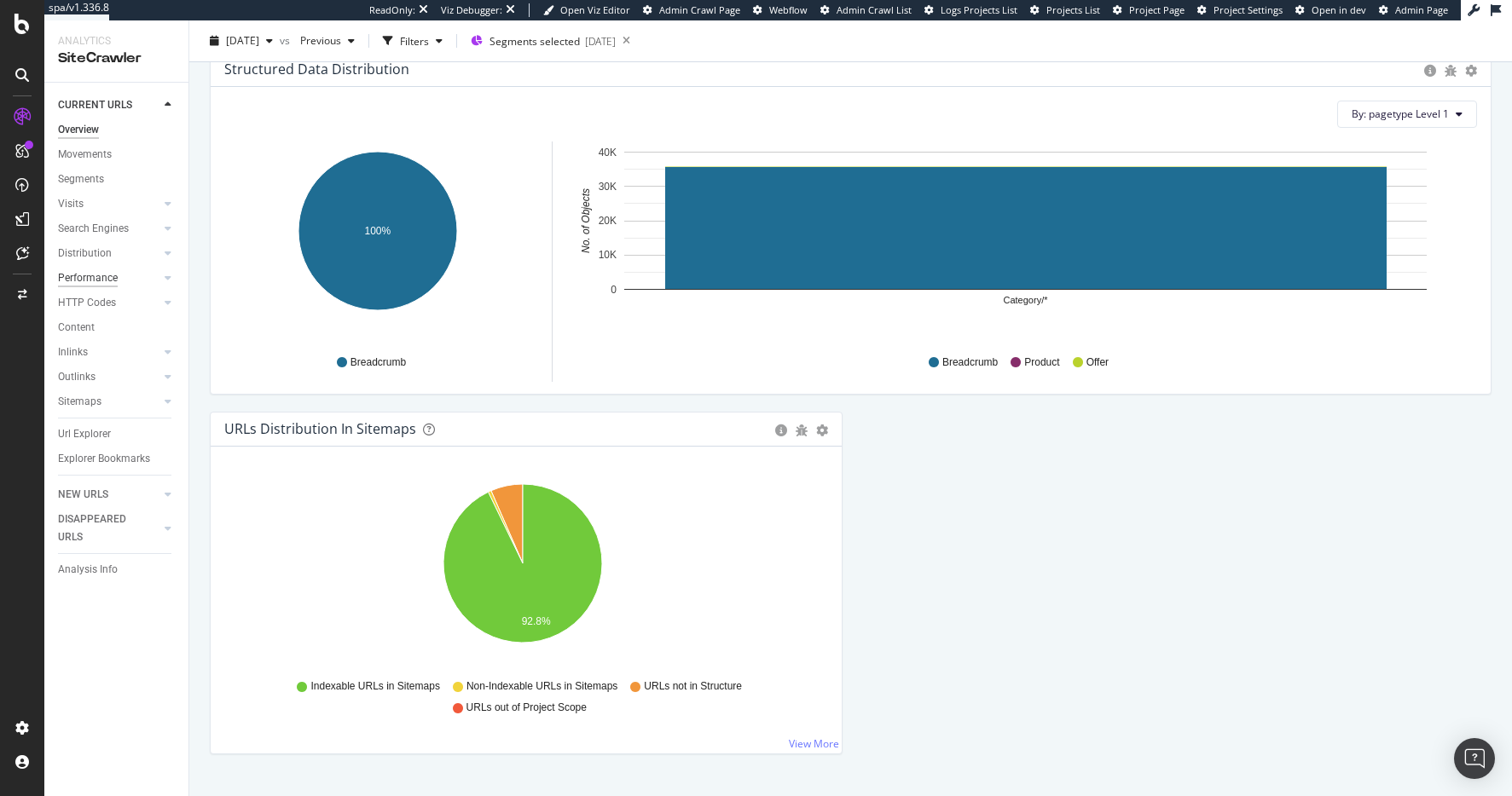
click at [94, 272] on div "Performance" at bounding box center [87, 279] width 60 height 18
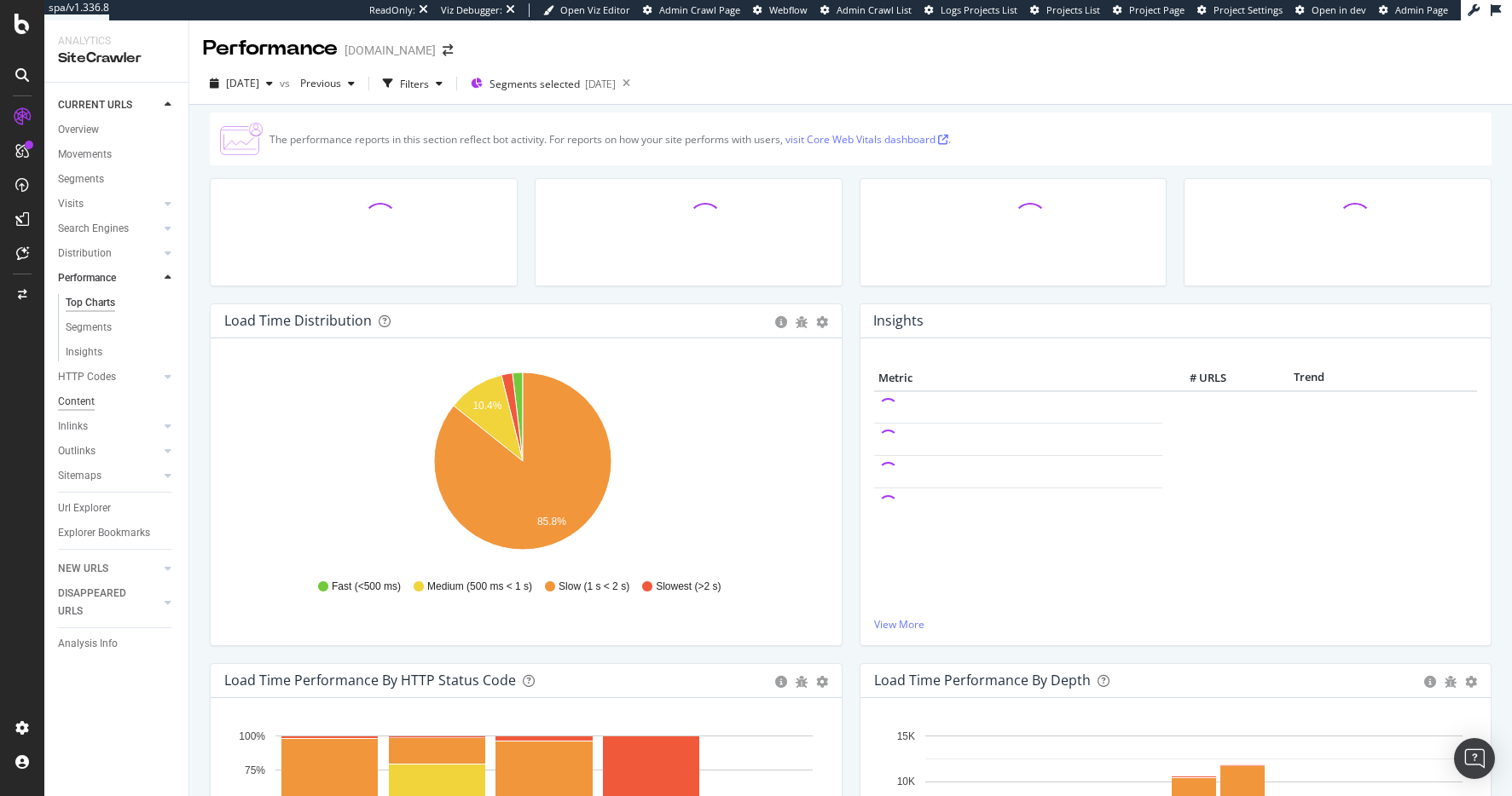
click at [87, 394] on div "Content" at bounding box center [76, 402] width 37 height 18
